Goal: Task Accomplishment & Management: Manage account settings

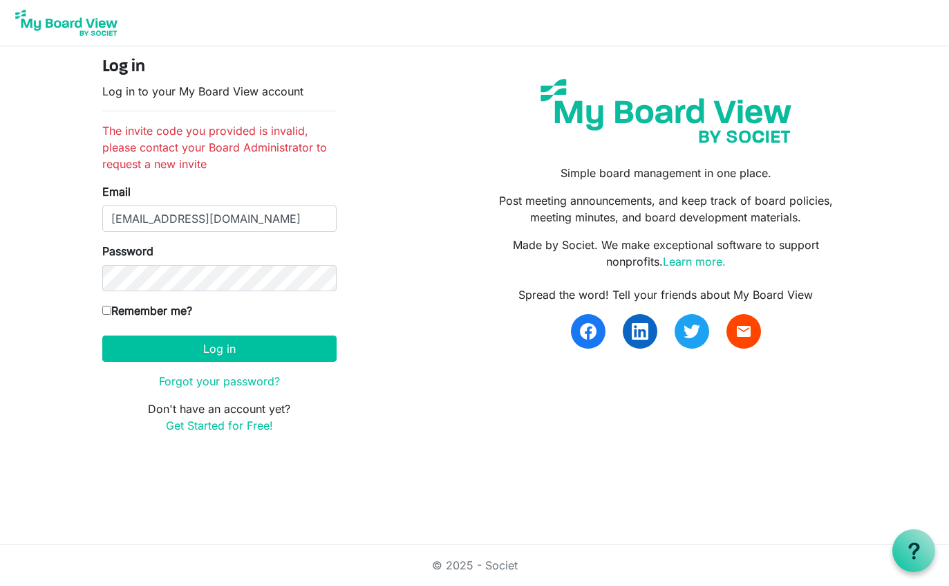
click at [219, 348] on button "Log in" at bounding box center [219, 348] width 234 height 26
click at [296, 346] on button "Log in" at bounding box center [219, 348] width 234 height 26
click at [227, 355] on button "Log in" at bounding box center [219, 348] width 234 height 26
click at [417, 283] on div "Log in Log in to your My Board View account The invite code you provided is inv…" at bounding box center [475, 250] width 766 height 387
click at [289, 348] on button "Log in" at bounding box center [219, 348] width 234 height 26
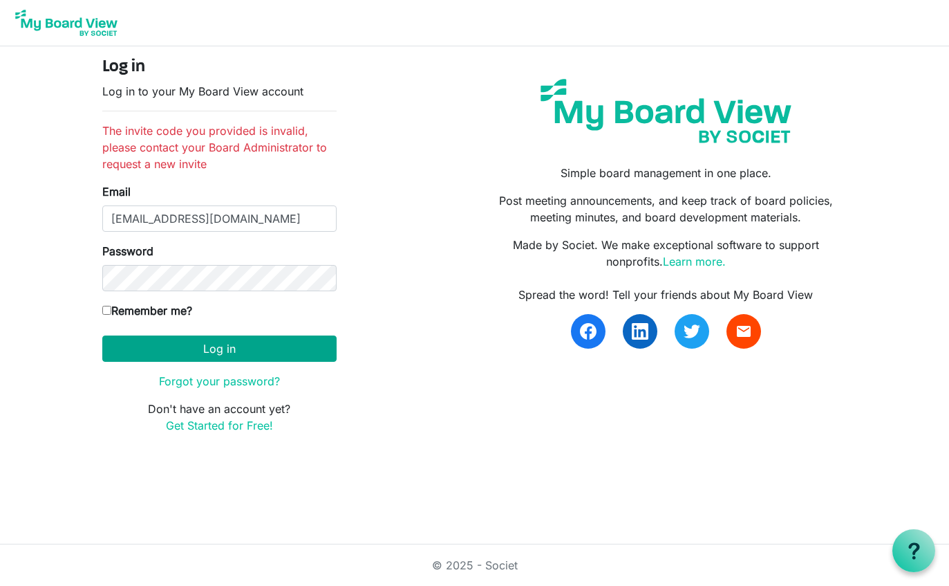
click at [230, 355] on button "Log in" at bounding box center [219, 348] width 234 height 26
